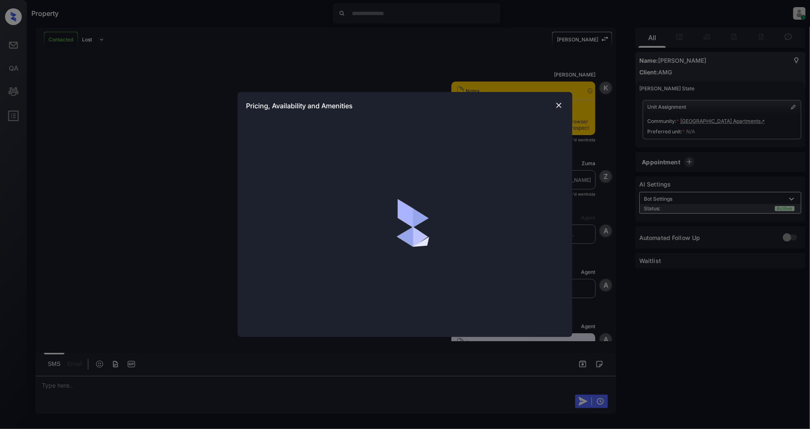
scroll to position [659, 0]
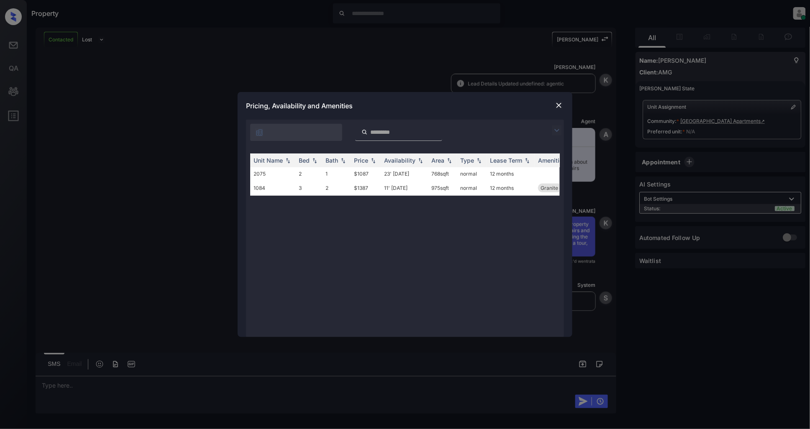
click at [560, 105] on img at bounding box center [559, 105] width 8 height 8
click at [559, 106] on img at bounding box center [559, 105] width 8 height 8
